Goal: Task Accomplishment & Management: Use online tool/utility

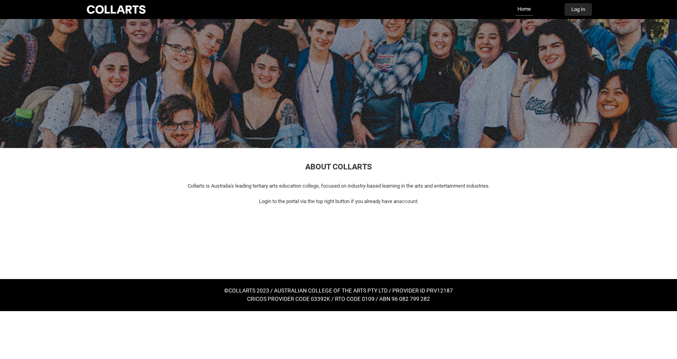
click at [581, 11] on button "Log In" at bounding box center [577, 9] width 27 height 13
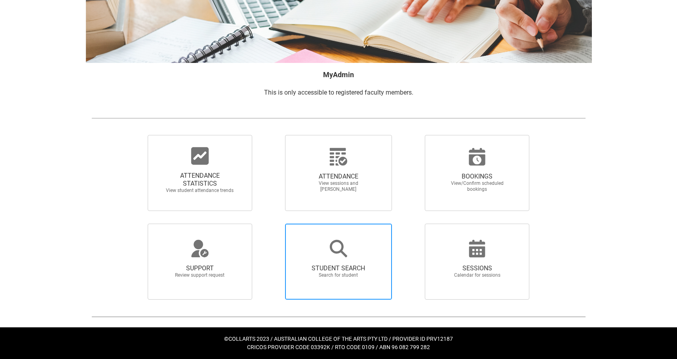
scroll to position [76, 0]
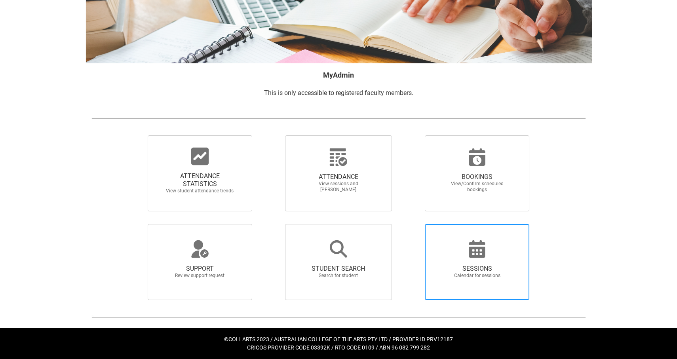
click at [472, 246] on icon at bounding box center [476, 248] width 19 height 19
click at [411, 224] on input "SESSIONS Calendar for sessions" at bounding box center [411, 224] width 0 height 0
radio input "true"
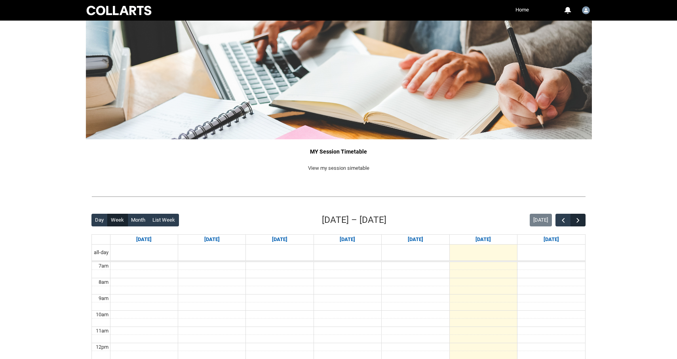
click at [576, 217] on span "button" at bounding box center [578, 220] width 8 height 8
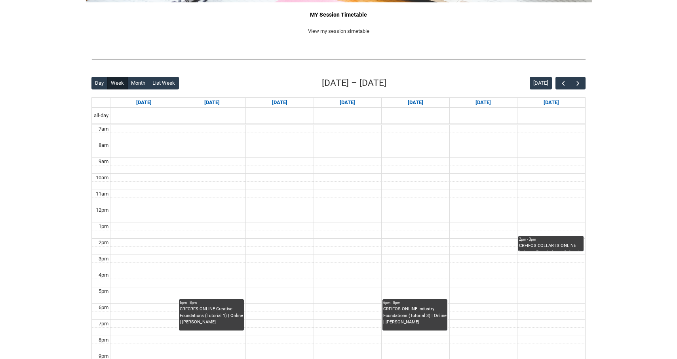
scroll to position [141, 0]
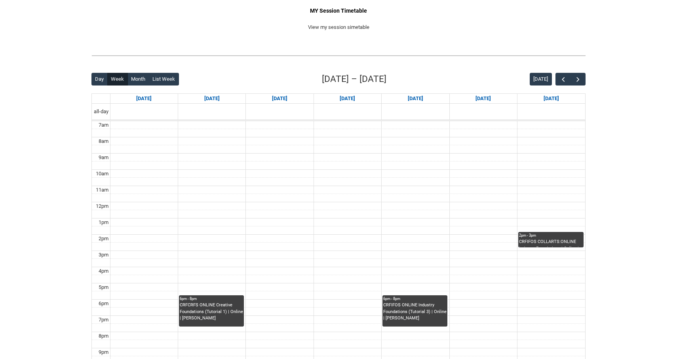
click at [538, 239] on div "CRFIFOS COLLARTS:ONLINE Industry Foundations | Online | [PERSON_NAME]" at bounding box center [551, 243] width 64 height 8
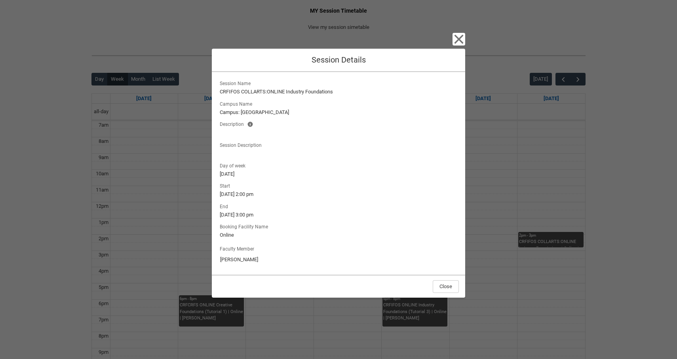
click at [456, 38] on icon "button" at bounding box center [458, 39] width 9 height 9
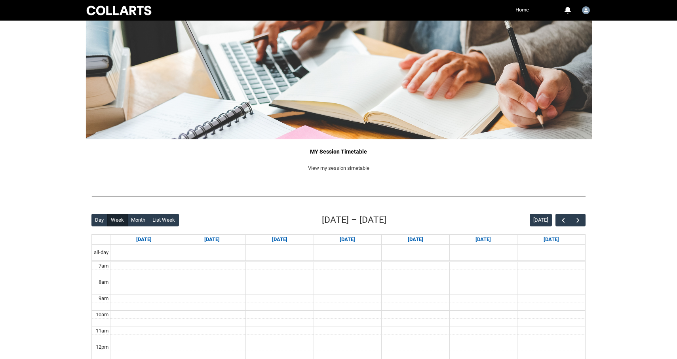
scroll to position [0, 0]
click at [522, 11] on link "Home" at bounding box center [521, 10] width 17 height 12
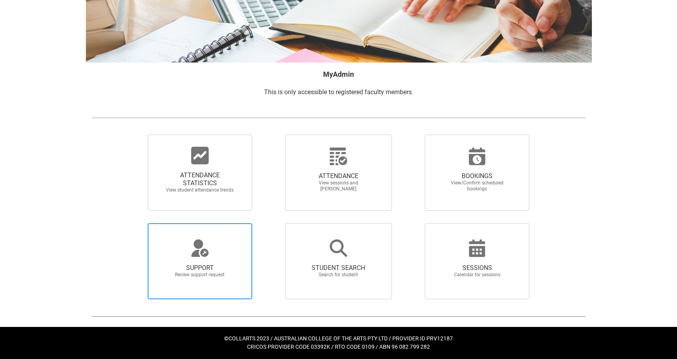
scroll to position [76, 0]
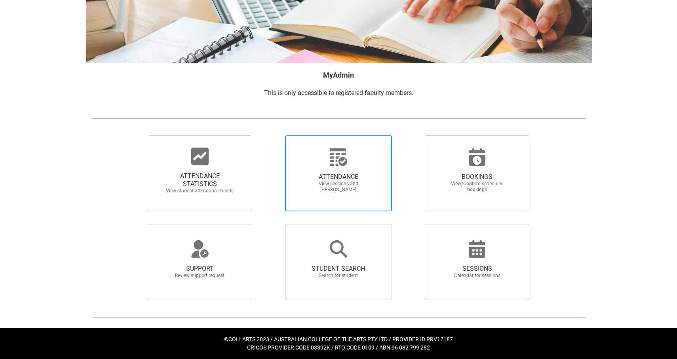
click at [321, 158] on div at bounding box center [338, 157] width 76 height 19
click at [271, 135] on input "ATTENDANCE View sessions and [PERSON_NAME]" at bounding box center [271, 135] width 0 height 0
radio input "true"
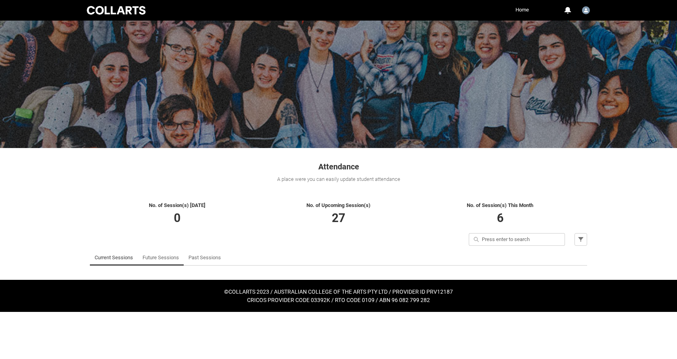
click at [161, 254] on link "Future Sessions" at bounding box center [160, 258] width 36 height 16
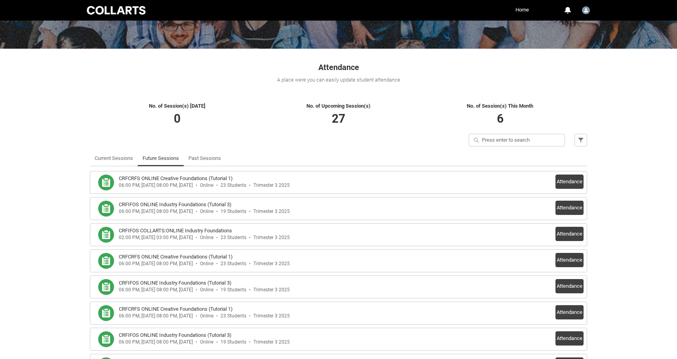
scroll to position [101, 0]
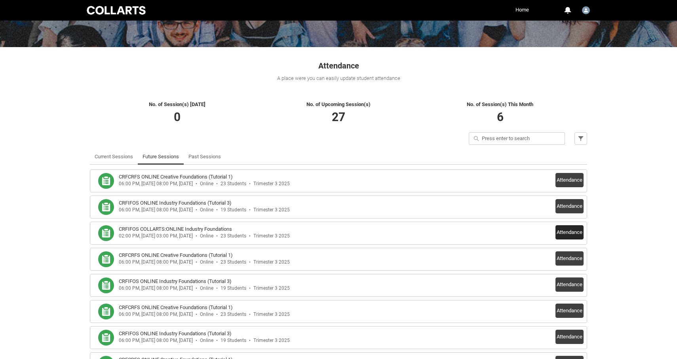
click at [571, 229] on button "Attendance" at bounding box center [569, 232] width 28 height 14
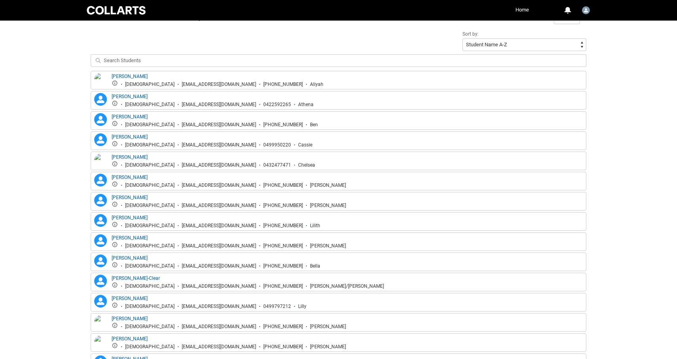
scroll to position [153, 0]
